Goal: Task Accomplishment & Management: Complete application form

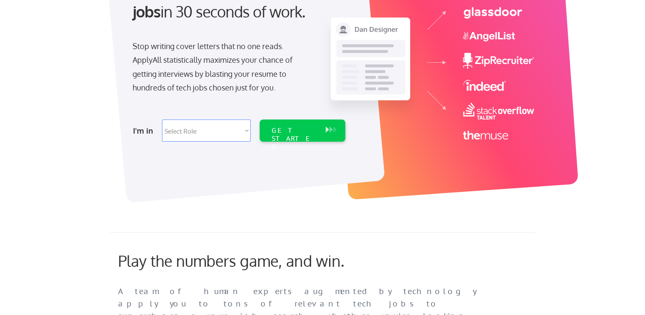
scroll to position [121, 0]
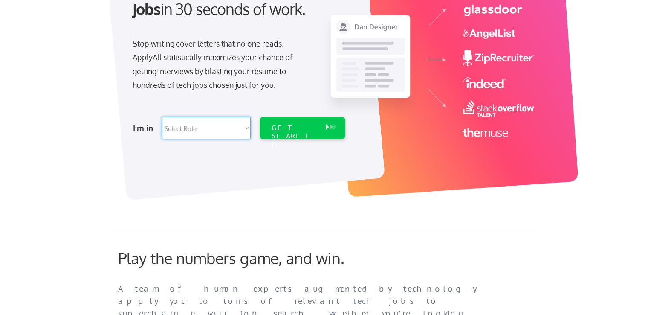
click at [189, 131] on select "Select Role Software Engineering Product Management Customer Success Sales UI/U…" at bounding box center [206, 128] width 89 height 22
select select ""it_security""
click at [162, 117] on select "Select Role Software Engineering Product Management Customer Success Sales UI/U…" at bounding box center [206, 128] width 89 height 22
select select ""it_security""
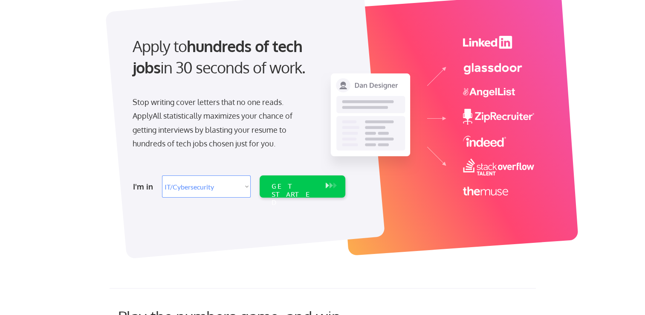
scroll to position [0, 0]
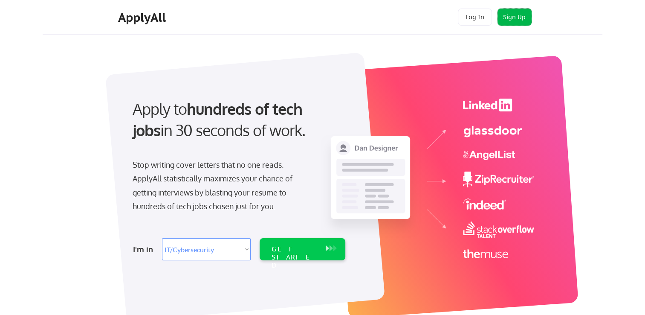
click at [522, 15] on button "Sign Up" at bounding box center [515, 17] width 34 height 17
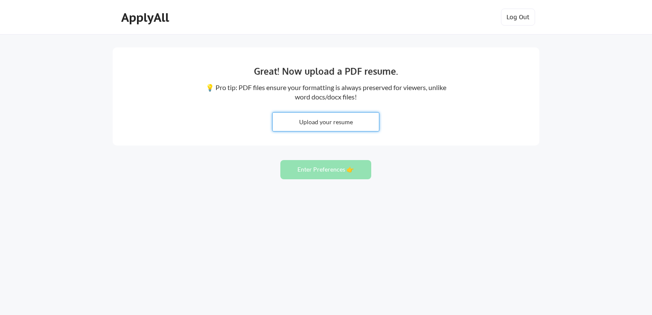
click at [334, 126] on input "file" at bounding box center [326, 122] width 106 height 18
click at [302, 124] on input "file" at bounding box center [326, 122] width 106 height 18
click at [324, 122] on input "file" at bounding box center [326, 122] width 106 height 18
type input "C:\fakepath\DMeyrickCV.pdf"
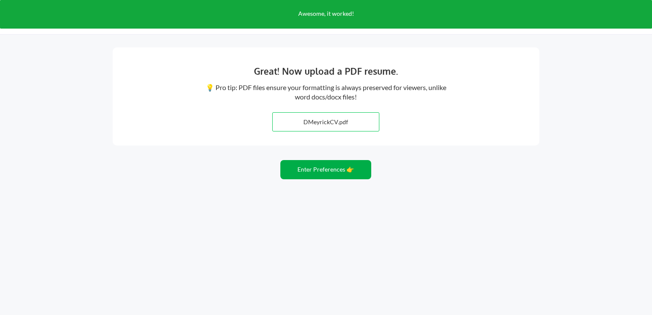
click at [324, 167] on button "Enter Preferences 👉" at bounding box center [325, 169] width 91 height 19
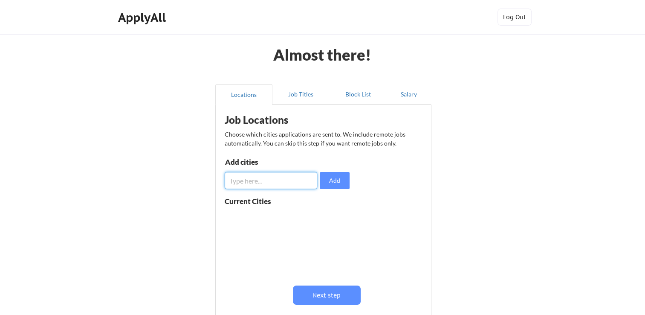
click at [288, 186] on input "input" at bounding box center [271, 180] width 93 height 17
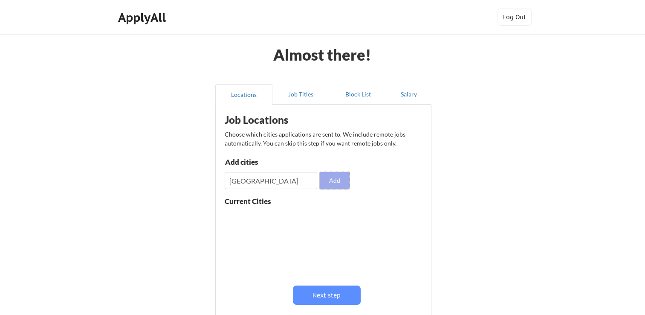
click at [330, 180] on button "Add" at bounding box center [335, 180] width 30 height 17
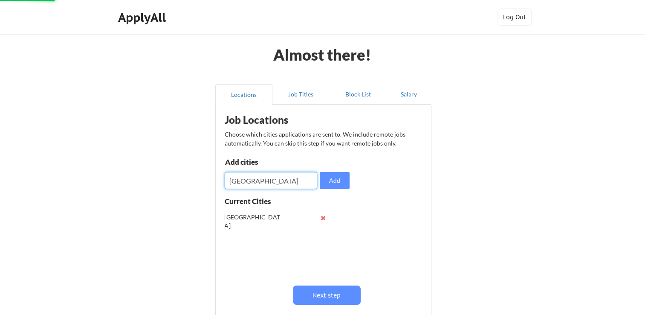
click at [278, 176] on input "input" at bounding box center [271, 180] width 93 height 17
type input "[GEOGRAPHIC_DATA]"
click at [337, 181] on button "Add" at bounding box center [335, 180] width 30 height 17
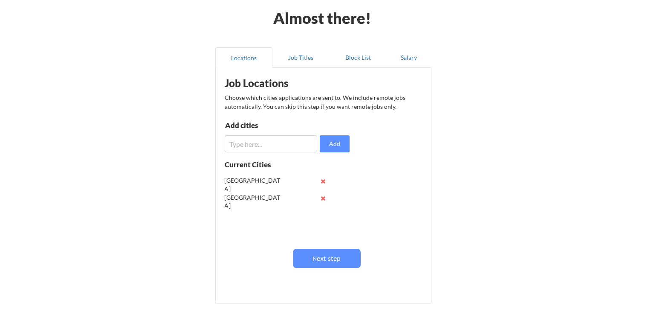
scroll to position [36, 0]
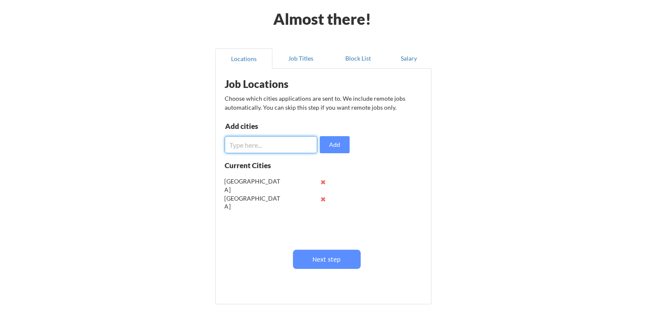
click at [278, 147] on input "input" at bounding box center [271, 144] width 93 height 17
type input "[GEOGRAPHIC_DATA]"
click at [334, 143] on button "Add" at bounding box center [335, 144] width 30 height 17
click at [307, 60] on button "Job Titles" at bounding box center [301, 58] width 57 height 20
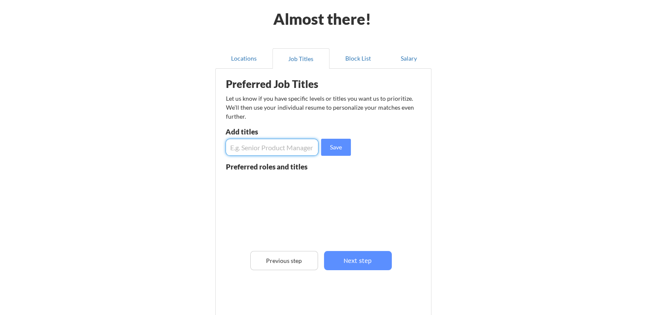
click at [275, 144] on input "input" at bounding box center [272, 147] width 93 height 17
type input "Service Desk Analyst"
click at [335, 146] on button "Save" at bounding box center [336, 147] width 30 height 17
click at [288, 139] on input "input" at bounding box center [272, 147] width 93 height 17
type input "IT Support Analyst"
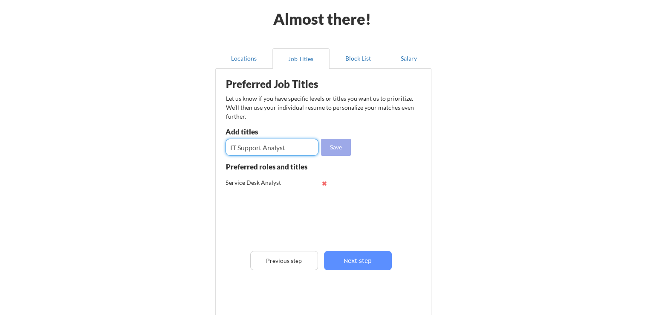
click at [329, 144] on button "Save" at bounding box center [336, 147] width 30 height 17
click at [279, 146] on input "input" at bounding box center [272, 147] width 93 height 17
click at [284, 146] on input "input" at bounding box center [272, 147] width 93 height 17
type input "IT Officer"
click at [330, 144] on button "Save" at bounding box center [336, 147] width 30 height 17
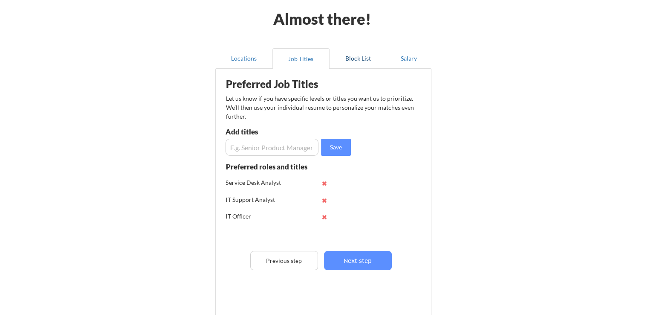
click at [357, 61] on button "Block List" at bounding box center [358, 58] width 57 height 20
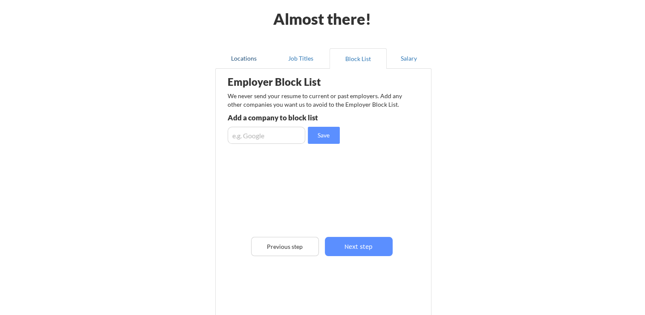
click at [258, 59] on button "Locations" at bounding box center [243, 58] width 57 height 20
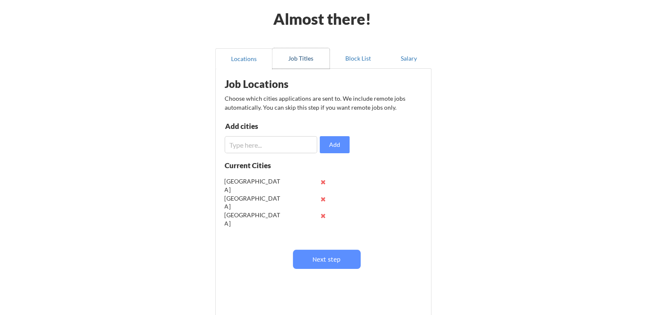
click at [308, 60] on button "Job Titles" at bounding box center [301, 58] width 57 height 20
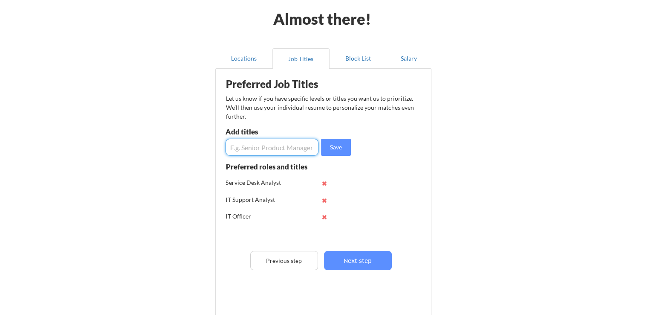
click at [281, 149] on input "input" at bounding box center [272, 147] width 93 height 17
type input "IT Coordinator"
click at [333, 144] on button "Save" at bounding box center [336, 147] width 30 height 17
click at [363, 58] on button "Block List" at bounding box center [358, 58] width 57 height 20
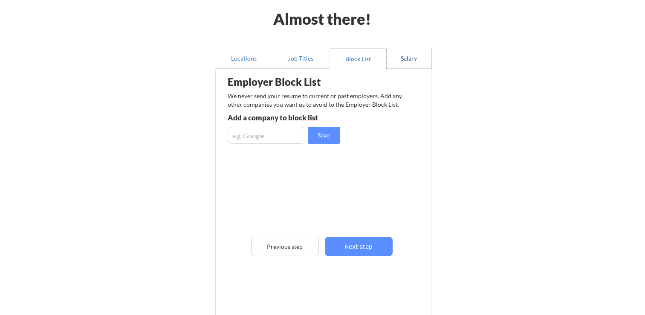
click at [391, 59] on button "Salary" at bounding box center [409, 58] width 45 height 20
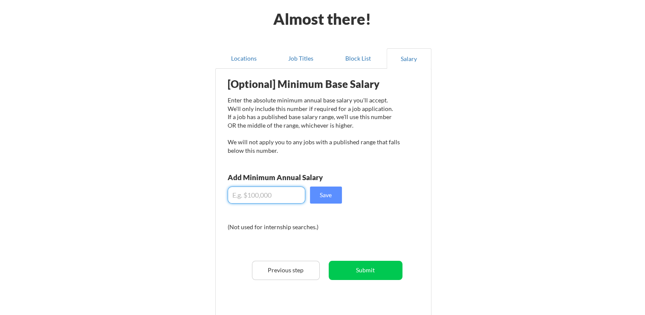
click at [274, 190] on input "input" at bounding box center [267, 194] width 78 height 17
